Goal: Task Accomplishment & Management: Manage account settings

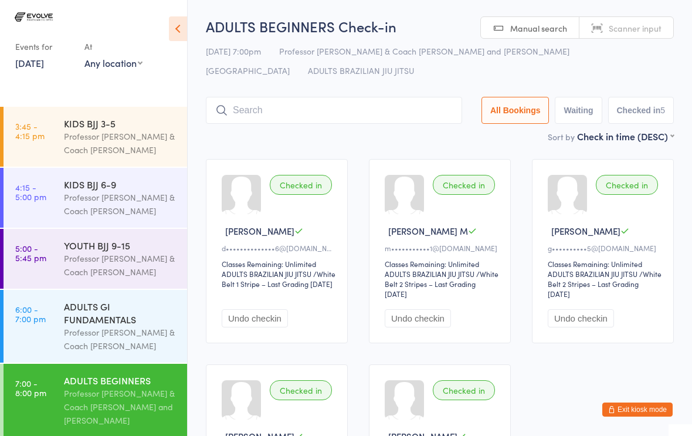
click at [387, 117] on input "search" at bounding box center [334, 110] width 256 height 27
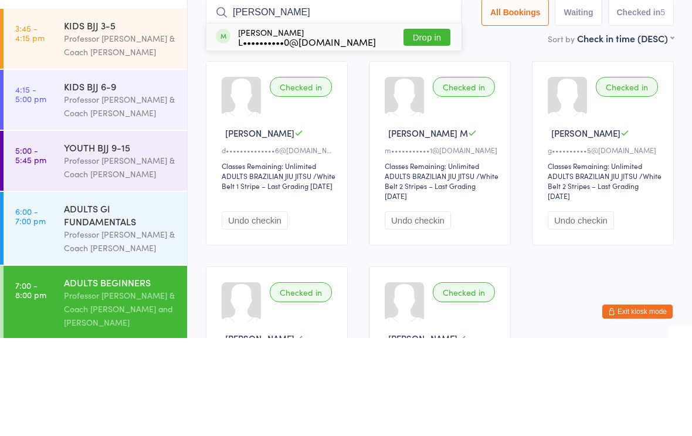
type input "Lexie mei"
click at [423, 127] on button "Drop in" at bounding box center [427, 135] width 47 height 17
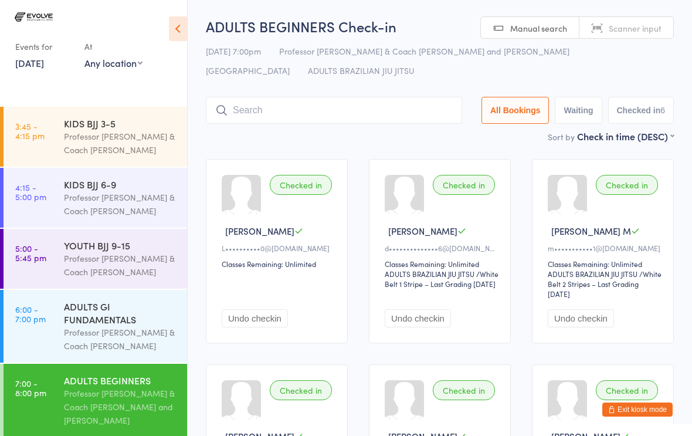
click at [367, 104] on input "search" at bounding box center [334, 110] width 256 height 27
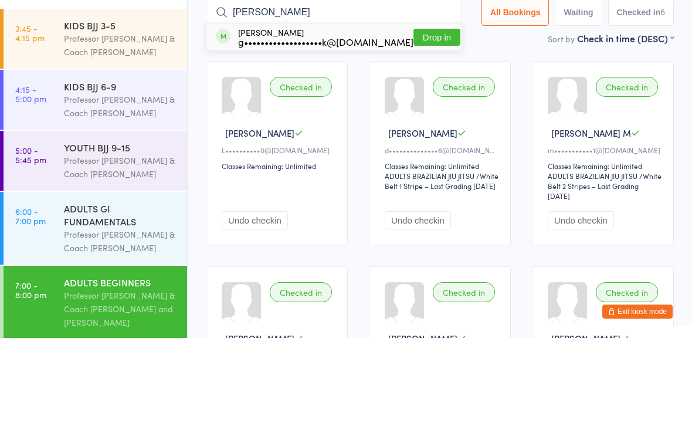
type input "Rios"
click at [418, 127] on button "Drop in" at bounding box center [437, 135] width 47 height 17
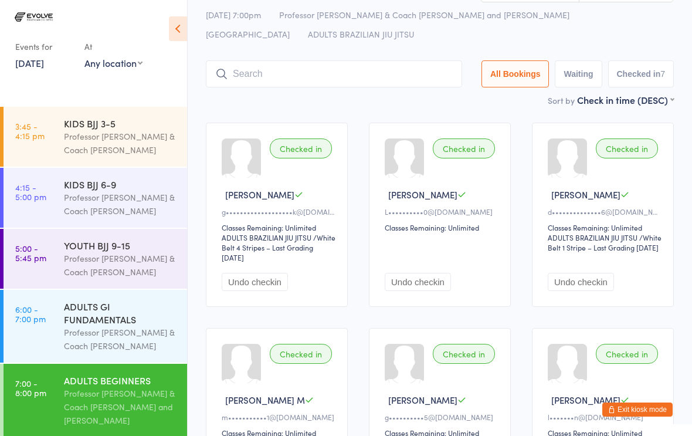
scroll to position [36, 0]
click at [121, 338] on div "Professor Egor & Coach Tarah Rocha" at bounding box center [120, 339] width 113 height 27
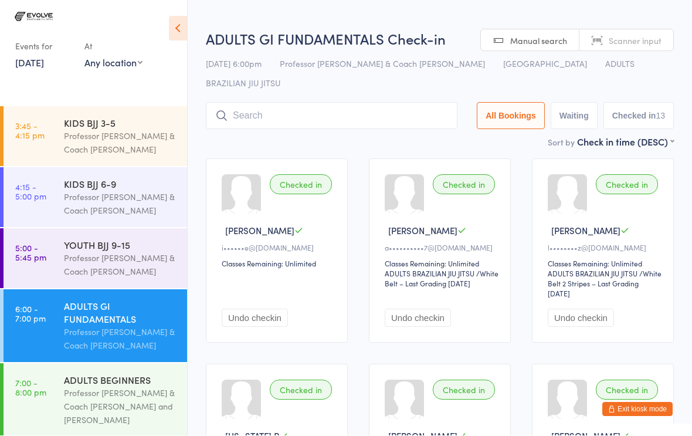
scroll to position [1, 0]
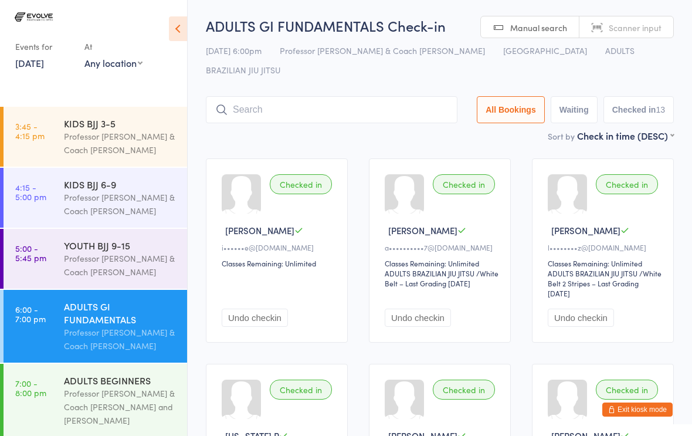
click at [148, 142] on div "Professor Egor & Coach Tarah Rocha" at bounding box center [120, 143] width 113 height 27
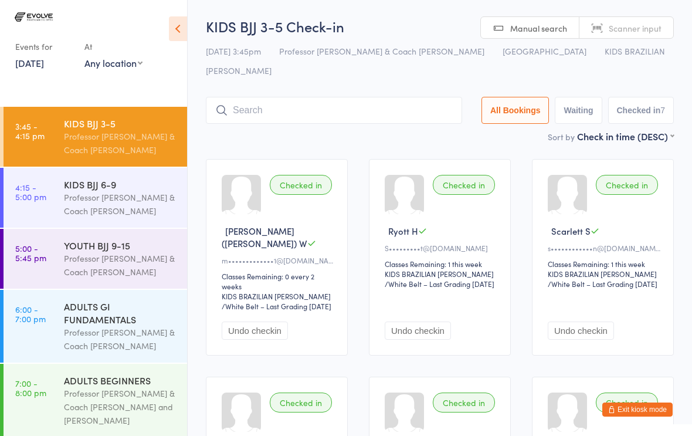
click at [117, 191] on div "KIDS BJJ 6-9" at bounding box center [120, 184] width 113 height 13
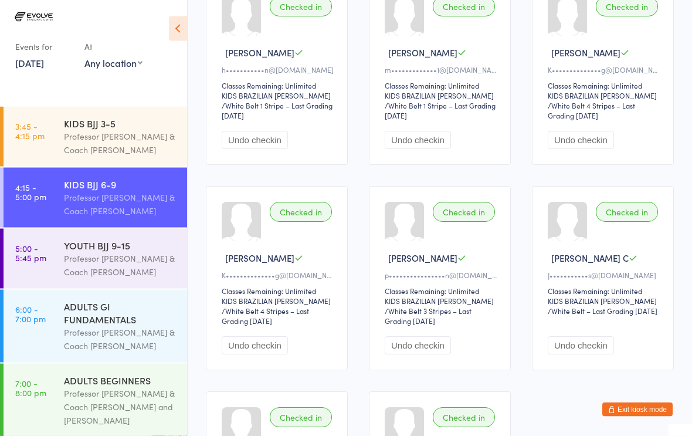
scroll to position [178, 0]
click at [127, 403] on div "Professor [PERSON_NAME] & Coach [PERSON_NAME] and [PERSON_NAME]" at bounding box center [120, 407] width 113 height 40
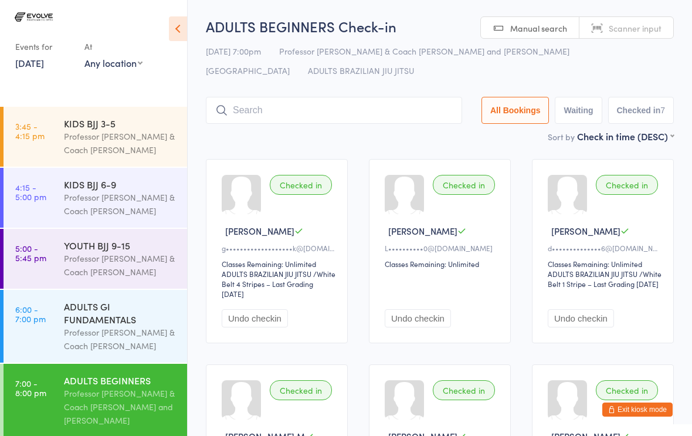
click at [631, 404] on button "Exit kiosk mode" at bounding box center [637, 409] width 70 height 14
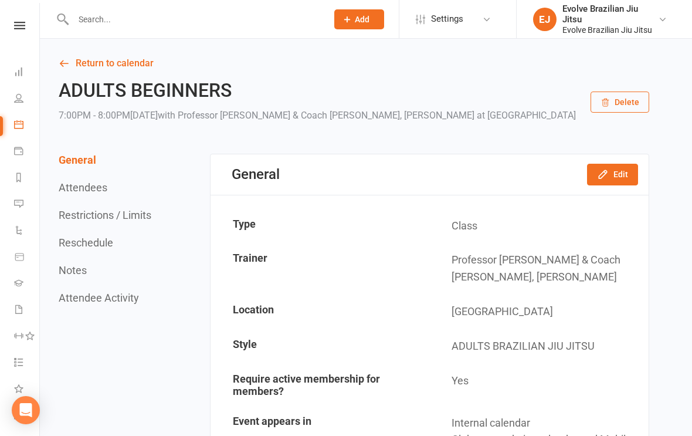
click at [19, 18] on nav "Clubworx Dashboard People Calendar Payments Reports Messages Automations Produc…" at bounding box center [20, 221] width 40 height 436
click at [7, 27] on link at bounding box center [20, 26] width 42 height 8
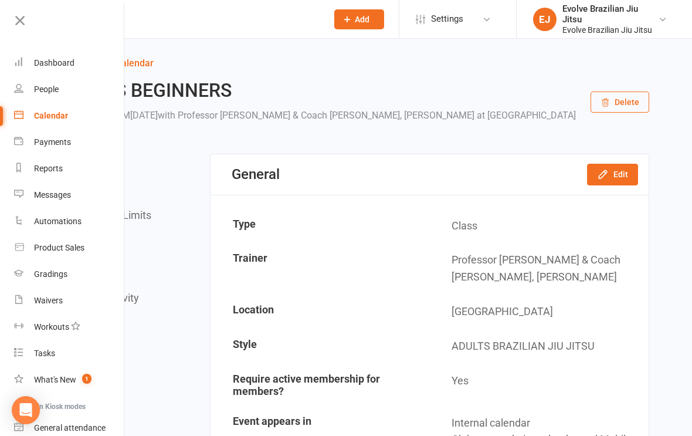
click at [40, 282] on link "Gradings" at bounding box center [69, 274] width 111 height 26
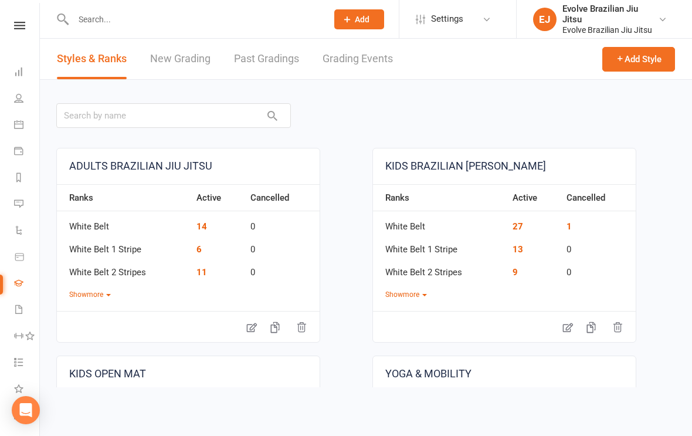
click at [205, 225] on link "14" at bounding box center [202, 226] width 11 height 11
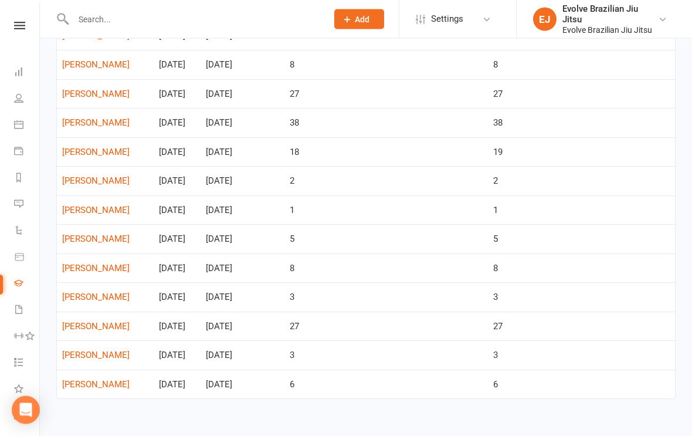
scroll to position [162, 0]
click at [19, 27] on icon at bounding box center [19, 26] width 11 height 8
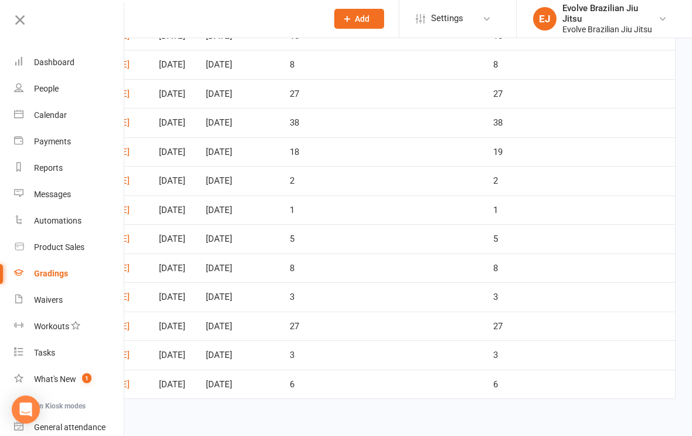
scroll to position [0, 0]
click at [69, 63] on div "Dashboard" at bounding box center [54, 62] width 40 height 9
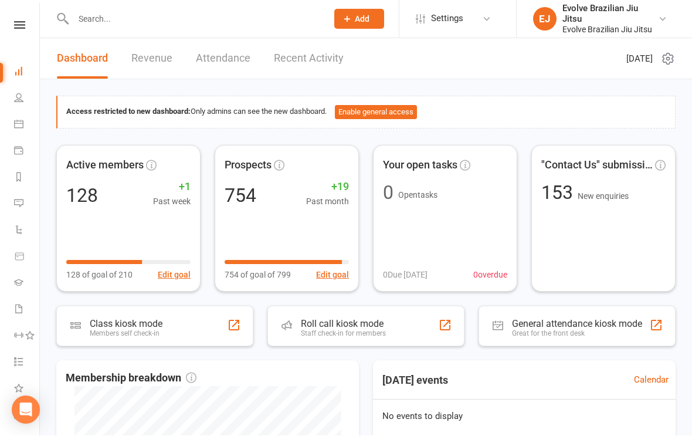
scroll to position [1, 0]
click at [571, 168] on span ""Contact Us" submissions" at bounding box center [588, 165] width 95 height 17
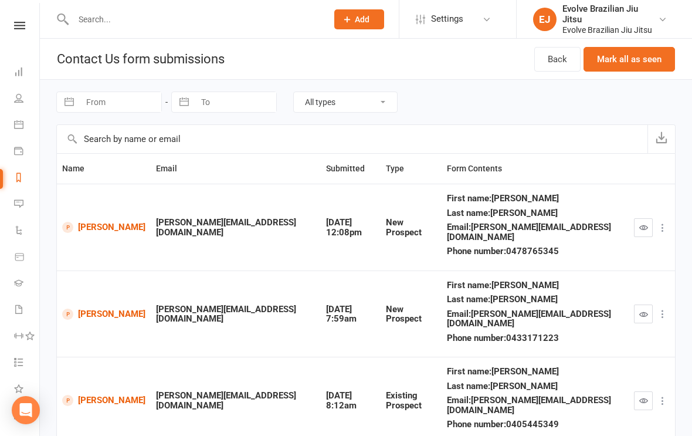
click at [15, 27] on icon at bounding box center [19, 26] width 11 height 8
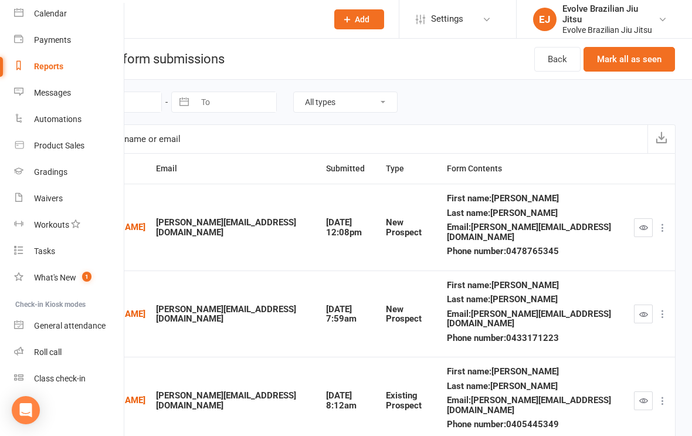
scroll to position [102, 0]
click at [56, 350] on div "Roll call" at bounding box center [48, 351] width 28 height 9
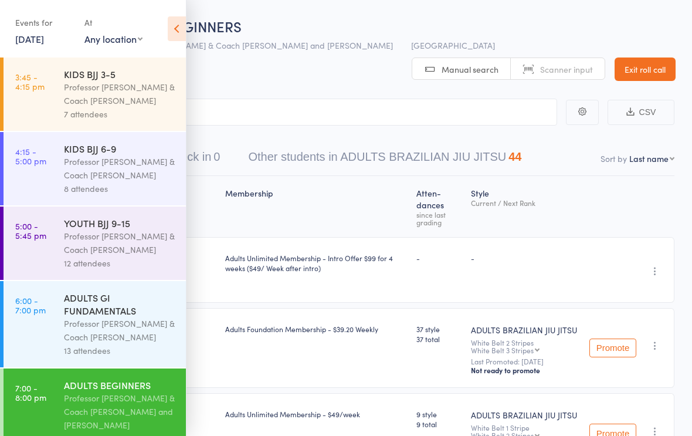
click at [177, 37] on icon at bounding box center [177, 28] width 18 height 25
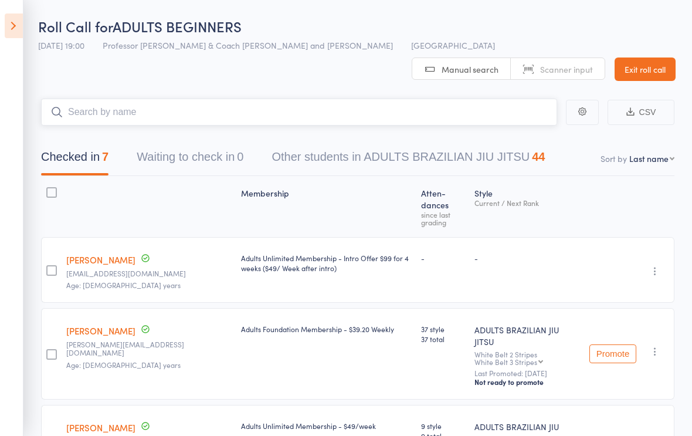
click at [325, 110] on input "search" at bounding box center [299, 112] width 516 height 27
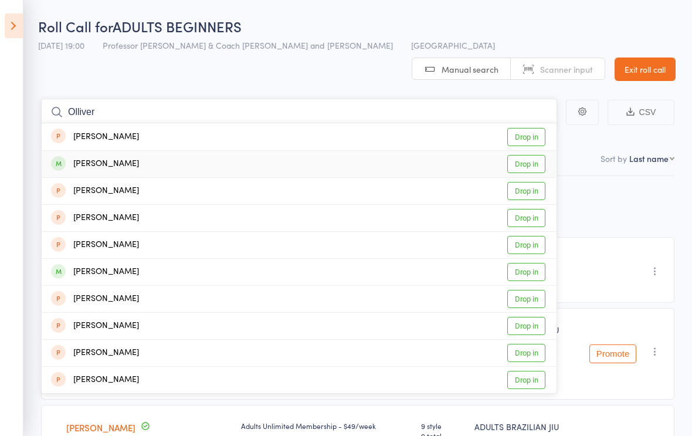
type input "Olliver"
click at [238, 165] on div "Oliver Williams Drop in" at bounding box center [299, 164] width 515 height 26
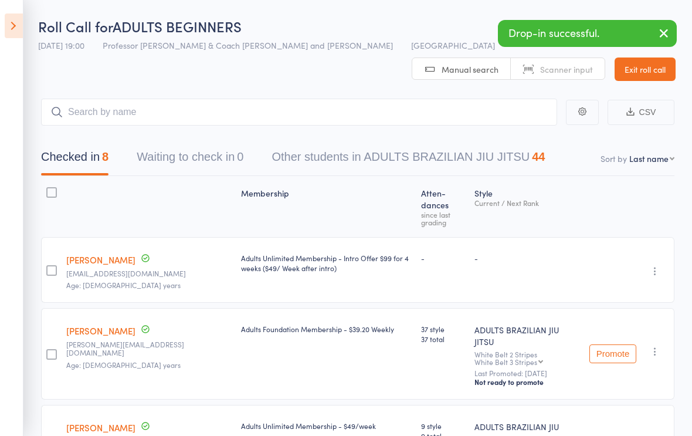
scroll to position [66, 0]
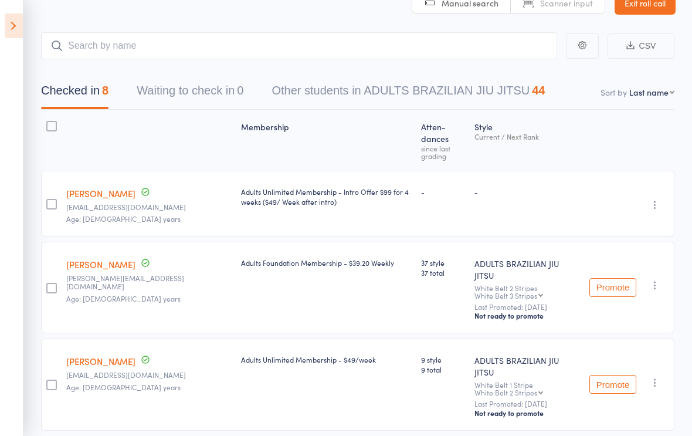
click at [97, 187] on link "[PERSON_NAME]" at bounding box center [100, 193] width 69 height 12
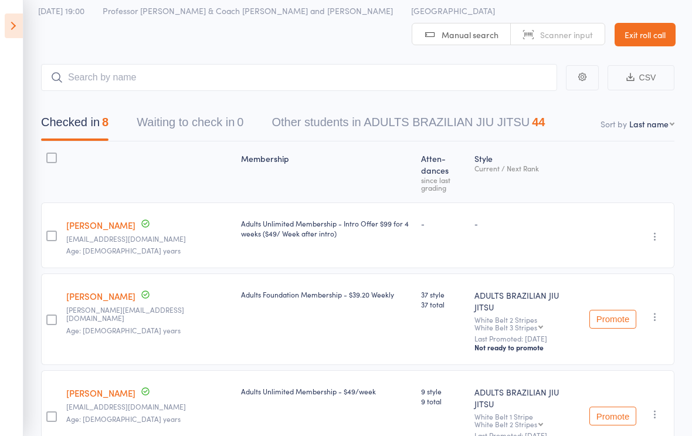
scroll to position [0, 0]
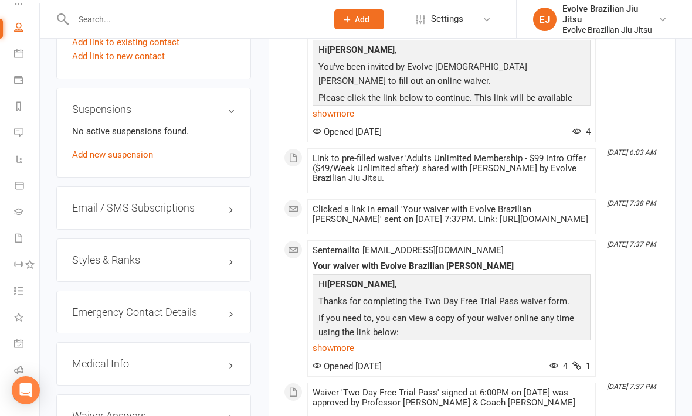
scroll to position [814, 0]
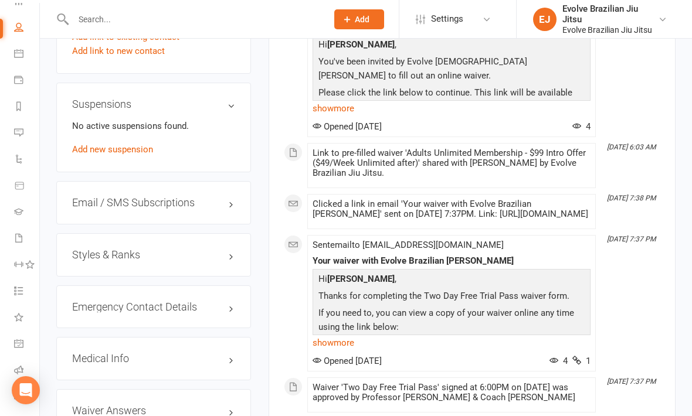
click at [223, 261] on h3 "Styles & Ranks" at bounding box center [153, 255] width 163 height 12
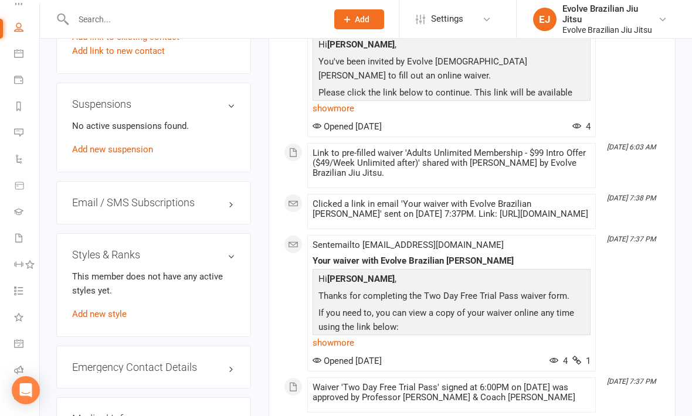
click at [101, 320] on link "Add new style" at bounding box center [99, 314] width 55 height 11
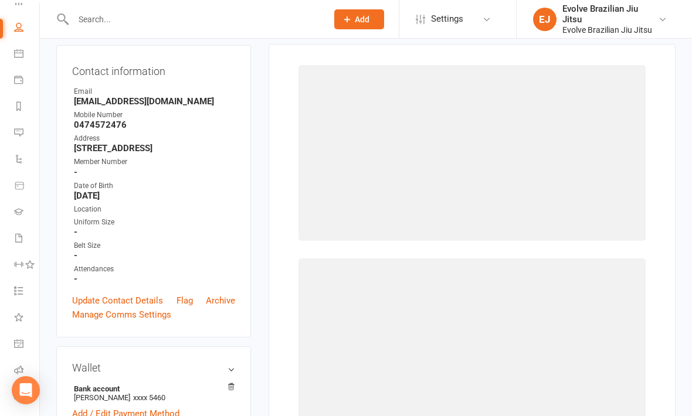
scroll to position [100, 0]
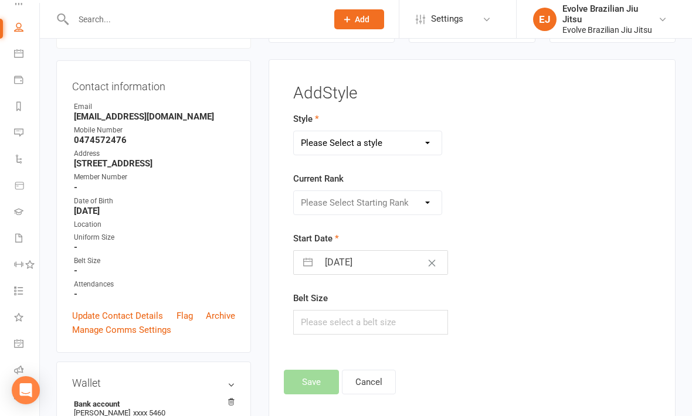
click at [387, 140] on select "Please Select a style ADULTS BRAZILIAN JIU JITSU KIDS BRAZILIAN JIU JITSU KIDS …" at bounding box center [368, 142] width 148 height 23
select select "3209"
click at [379, 206] on select "Please Select Starting Rank White Belt White Belt 1 Stripe White Belt 2 Stripes…" at bounding box center [368, 202] width 148 height 23
select select "35899"
click at [359, 257] on input "[DATE]" at bounding box center [383, 262] width 129 height 23
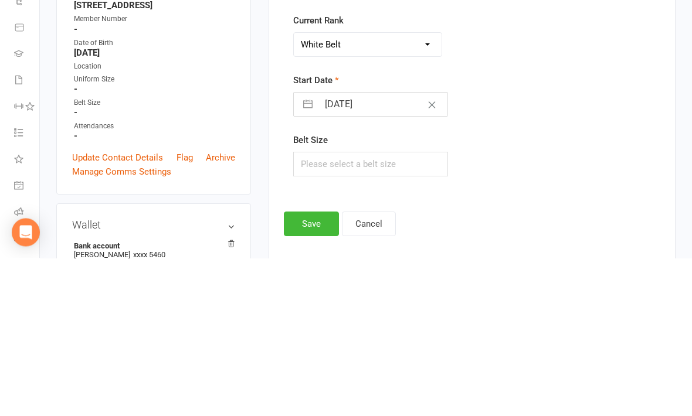
select select "7"
select select "2025"
select select "8"
select select "2025"
select select "9"
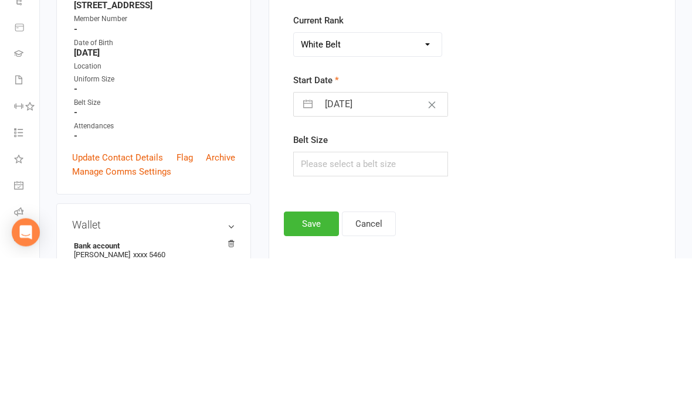
select select "2025"
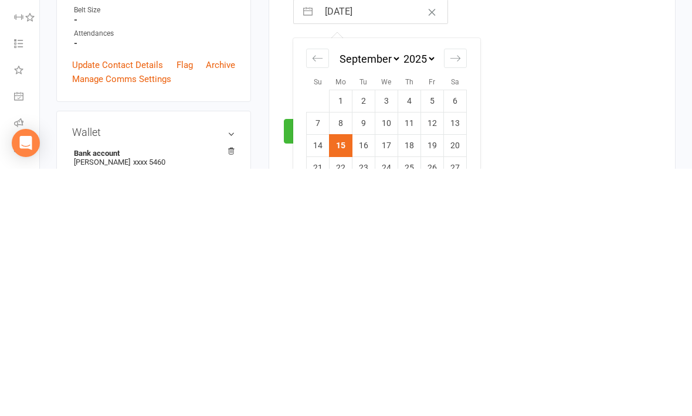
scroll to position [104, 0]
click at [461, 359] on td "13" at bounding box center [455, 370] width 23 height 22
type input "[DATE]"
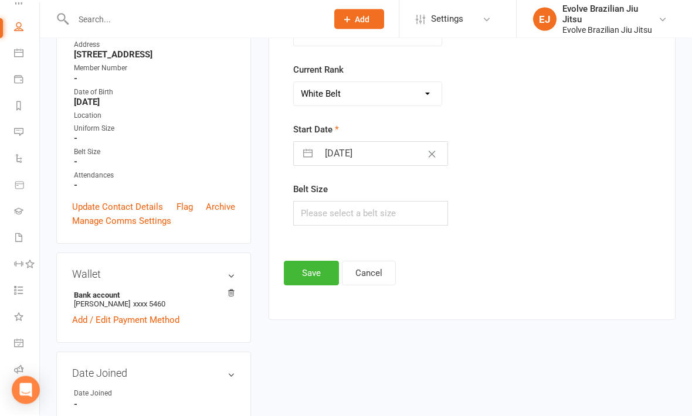
scroll to position [209, 0]
click at [306, 272] on button "Save" at bounding box center [311, 273] width 55 height 25
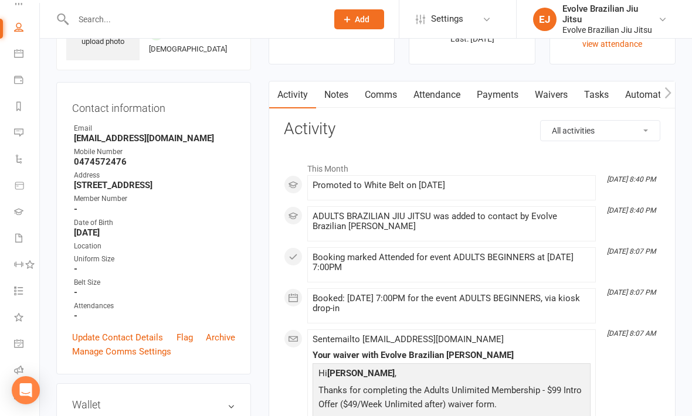
scroll to position [0, 0]
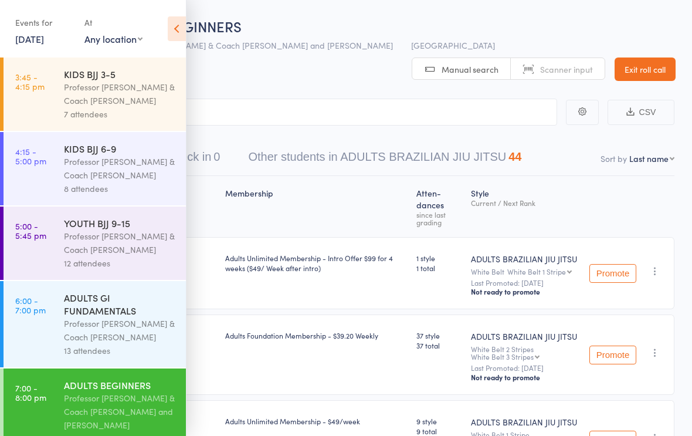
click at [180, 26] on icon at bounding box center [177, 28] width 18 height 25
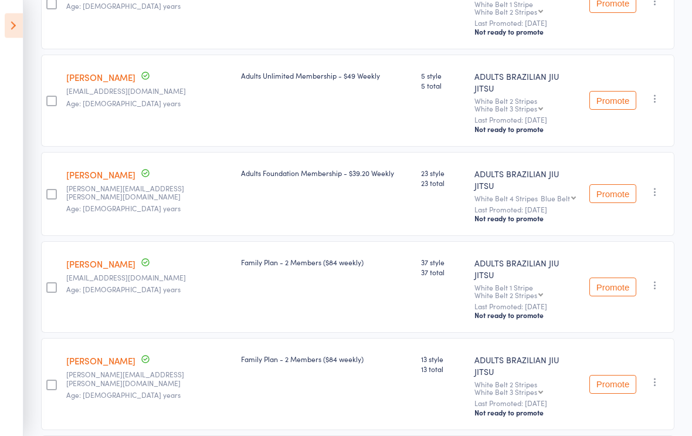
scroll to position [483, 0]
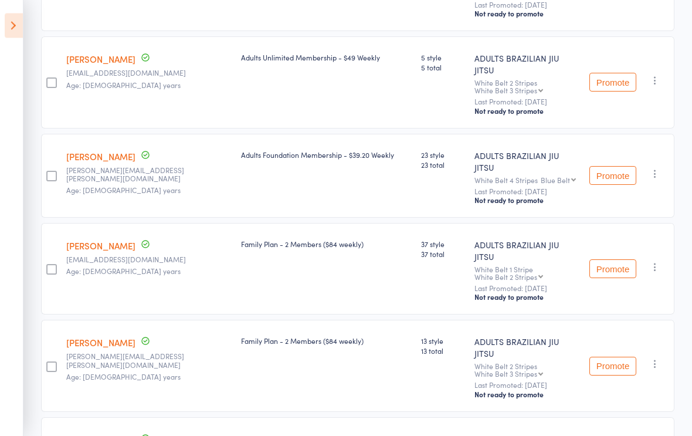
click at [100, 434] on link "[PERSON_NAME]" at bounding box center [100, 440] width 69 height 12
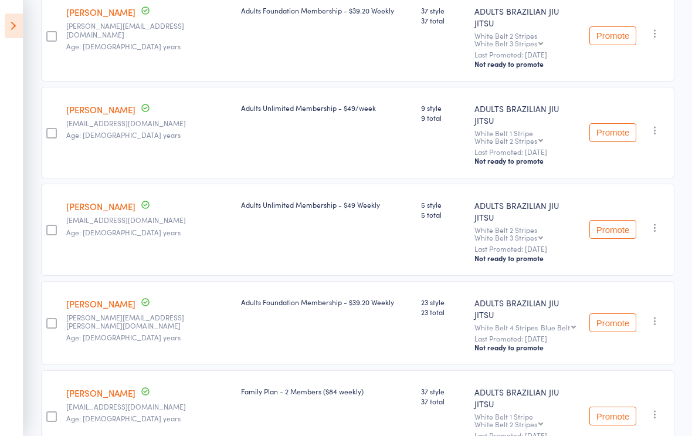
scroll to position [0, 0]
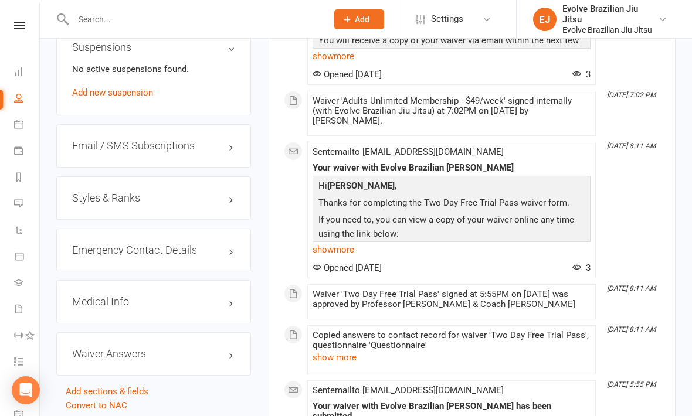
scroll to position [871, 0]
click at [221, 201] on div "Styles & Ranks" at bounding box center [153, 198] width 195 height 43
click at [222, 205] on h3 "Styles & Ranks" at bounding box center [153, 199] width 163 height 12
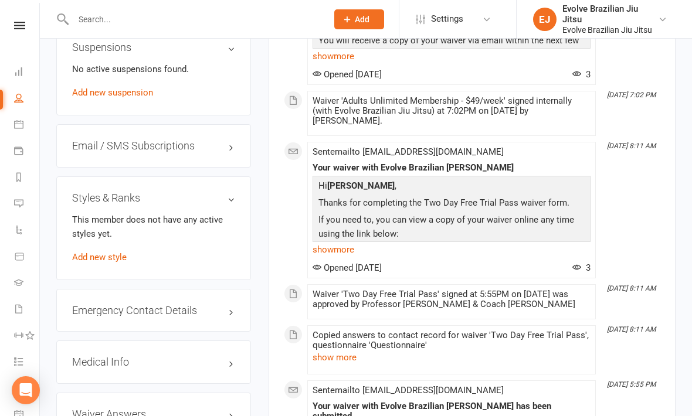
click at [97, 263] on link "Add new style" at bounding box center [99, 257] width 55 height 11
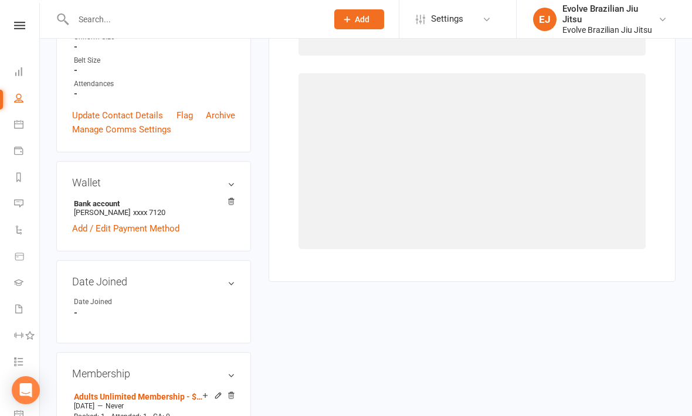
scroll to position [100, 0]
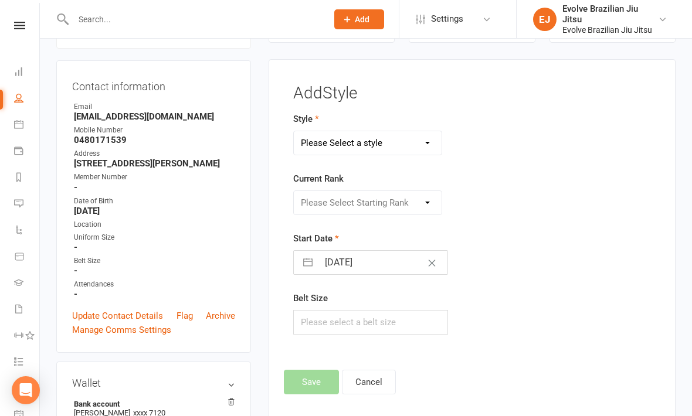
click at [411, 141] on select "Please Select a style ADULTS BRAZILIAN JIU JITSU KIDS BRAZILIAN JIU JITSU KIDS …" at bounding box center [368, 142] width 148 height 23
select select "3209"
click at [375, 200] on select "Please Select Starting Rank White Belt White Belt 1 Stripe White Belt 2 Stripes…" at bounding box center [368, 202] width 148 height 23
select select "35899"
click at [340, 264] on input "[DATE]" at bounding box center [383, 262] width 129 height 23
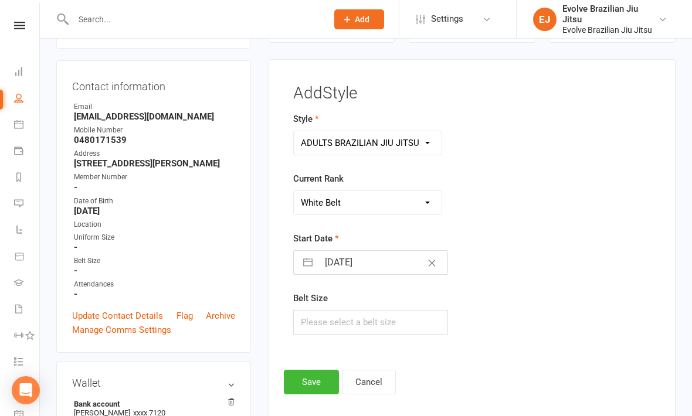
select select "7"
select select "2025"
select select "8"
select select "2025"
select select "9"
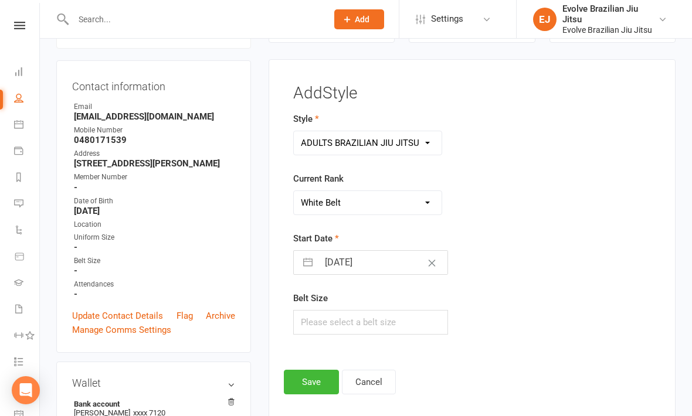
select select "2025"
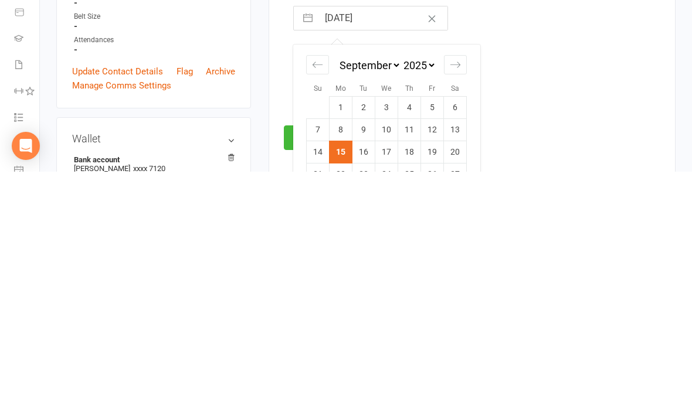
scroll to position [101, 0]
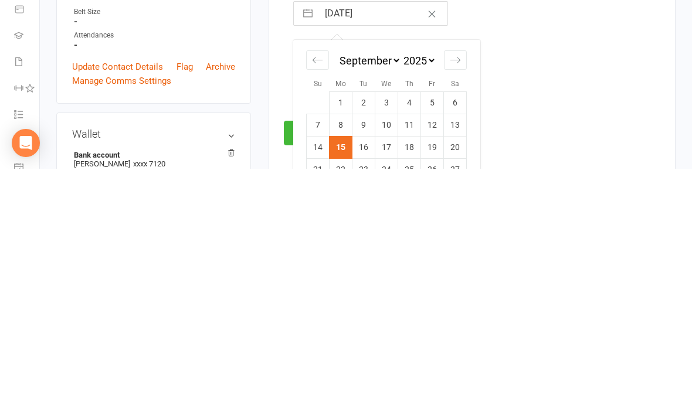
click at [464, 361] on td "13" at bounding box center [455, 372] width 23 height 22
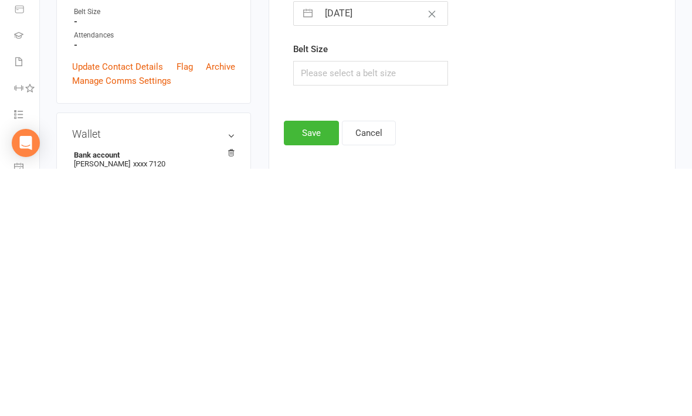
type input "13 Sep 2025"
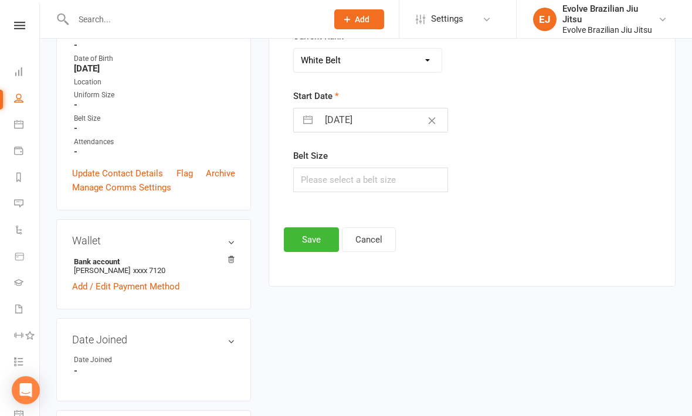
scroll to position [229, 0]
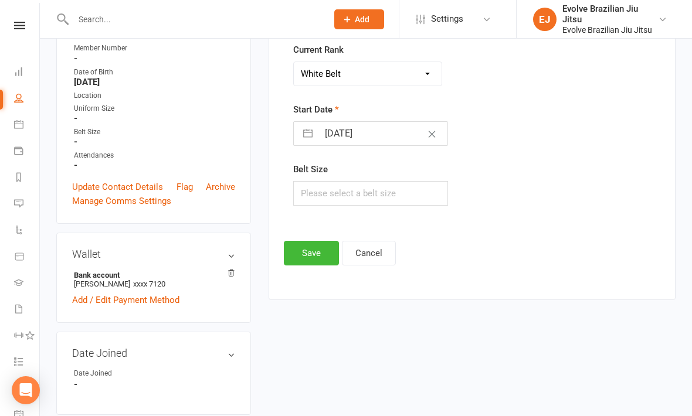
click at [354, 133] on input "13 Sep 2025" at bounding box center [383, 133] width 129 height 23
select select "7"
select select "2025"
select select "8"
select select "2025"
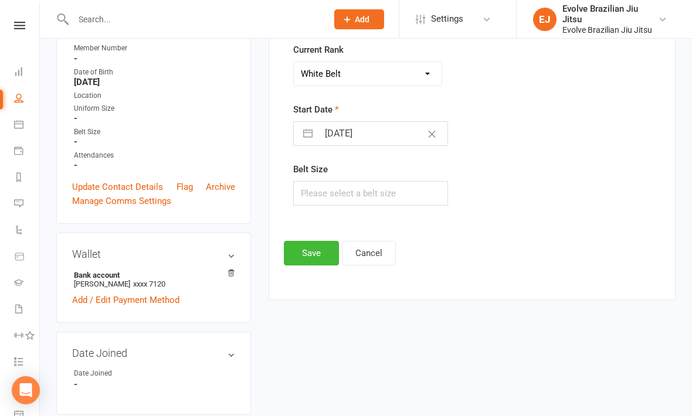
select select "9"
select select "2025"
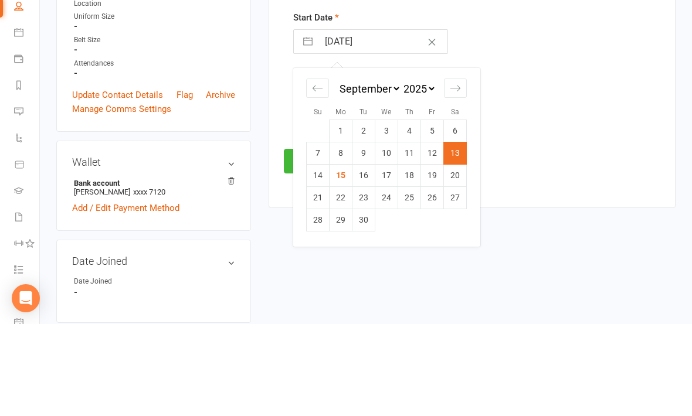
click at [346, 212] on td "1" at bounding box center [341, 223] width 23 height 22
type input "01 Sep 2025"
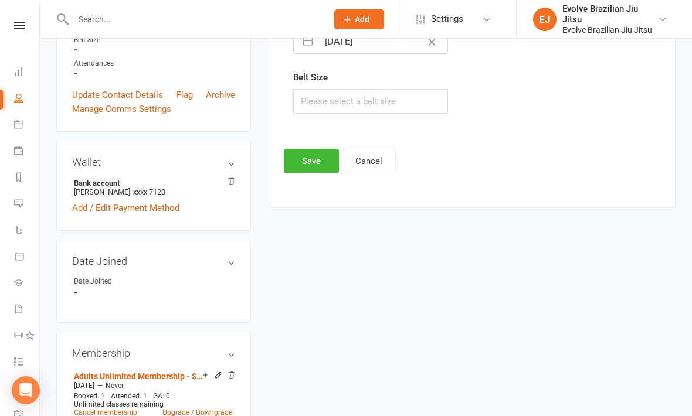
click at [307, 162] on button "Save" at bounding box center [311, 161] width 55 height 25
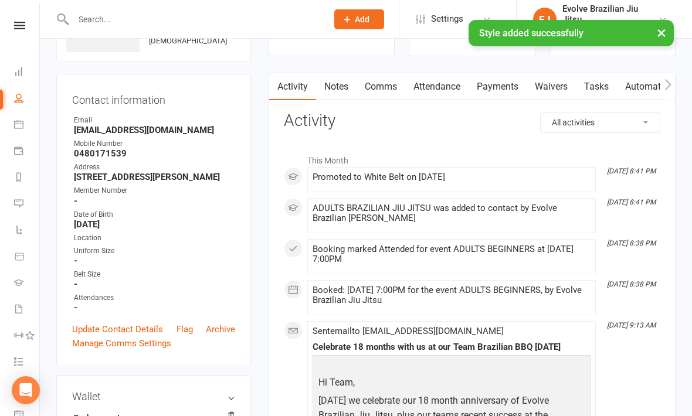
scroll to position [0, 0]
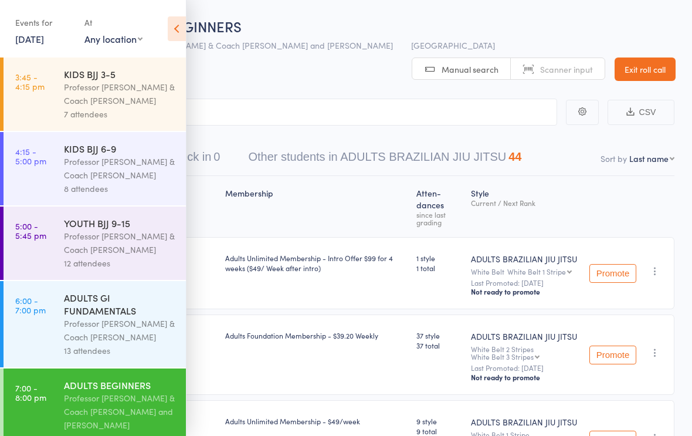
click at [179, 27] on icon at bounding box center [177, 28] width 18 height 25
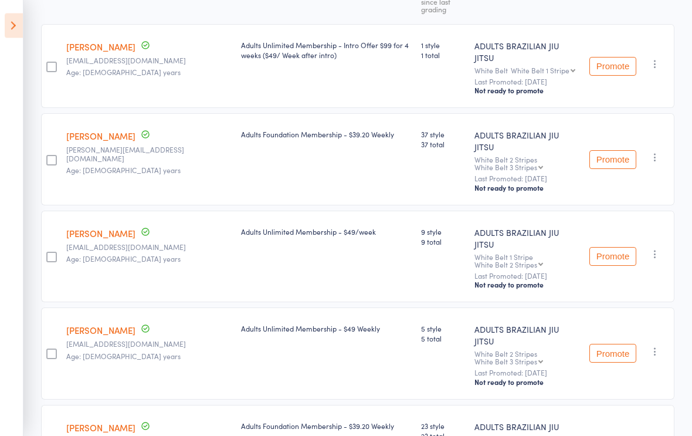
scroll to position [242, 0]
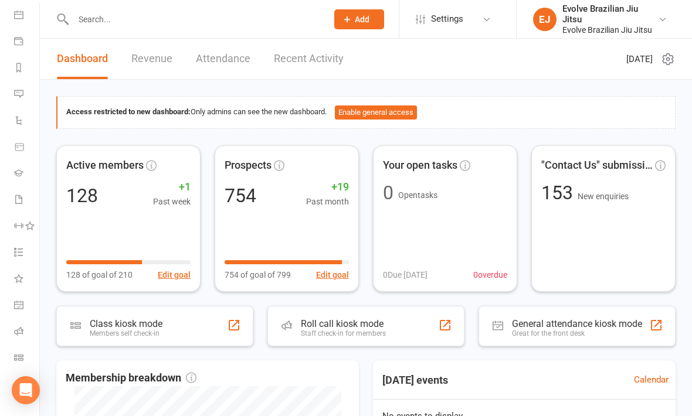
scroll to position [110, 0]
click at [21, 327] on icon at bounding box center [18, 331] width 9 height 9
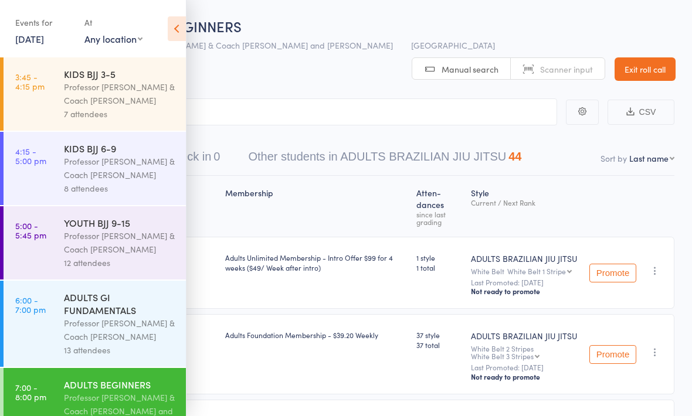
click at [174, 26] on icon at bounding box center [177, 28] width 18 height 25
